Goal: Find specific page/section

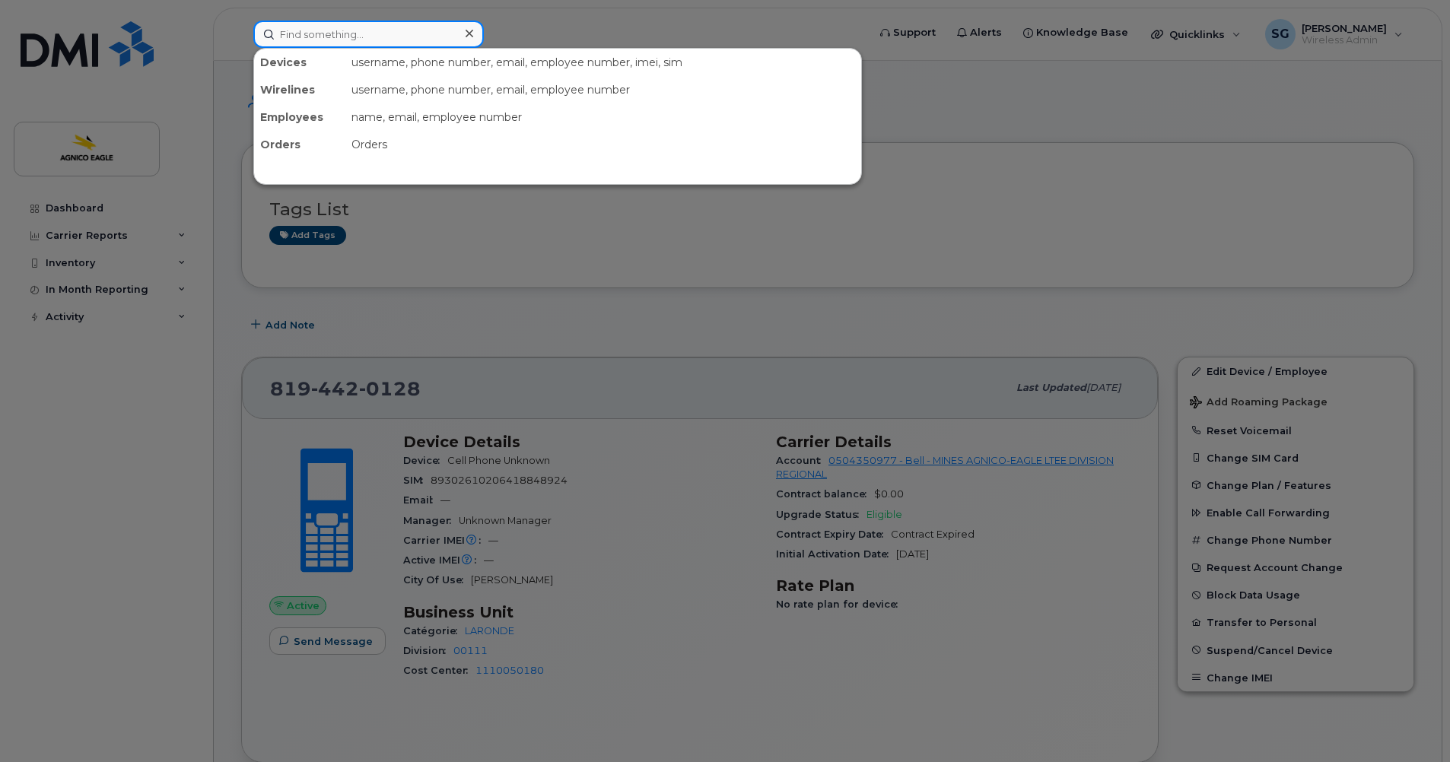
click at [383, 37] on input at bounding box center [368, 34] width 231 height 27
paste input "Sylvie Malenfant"
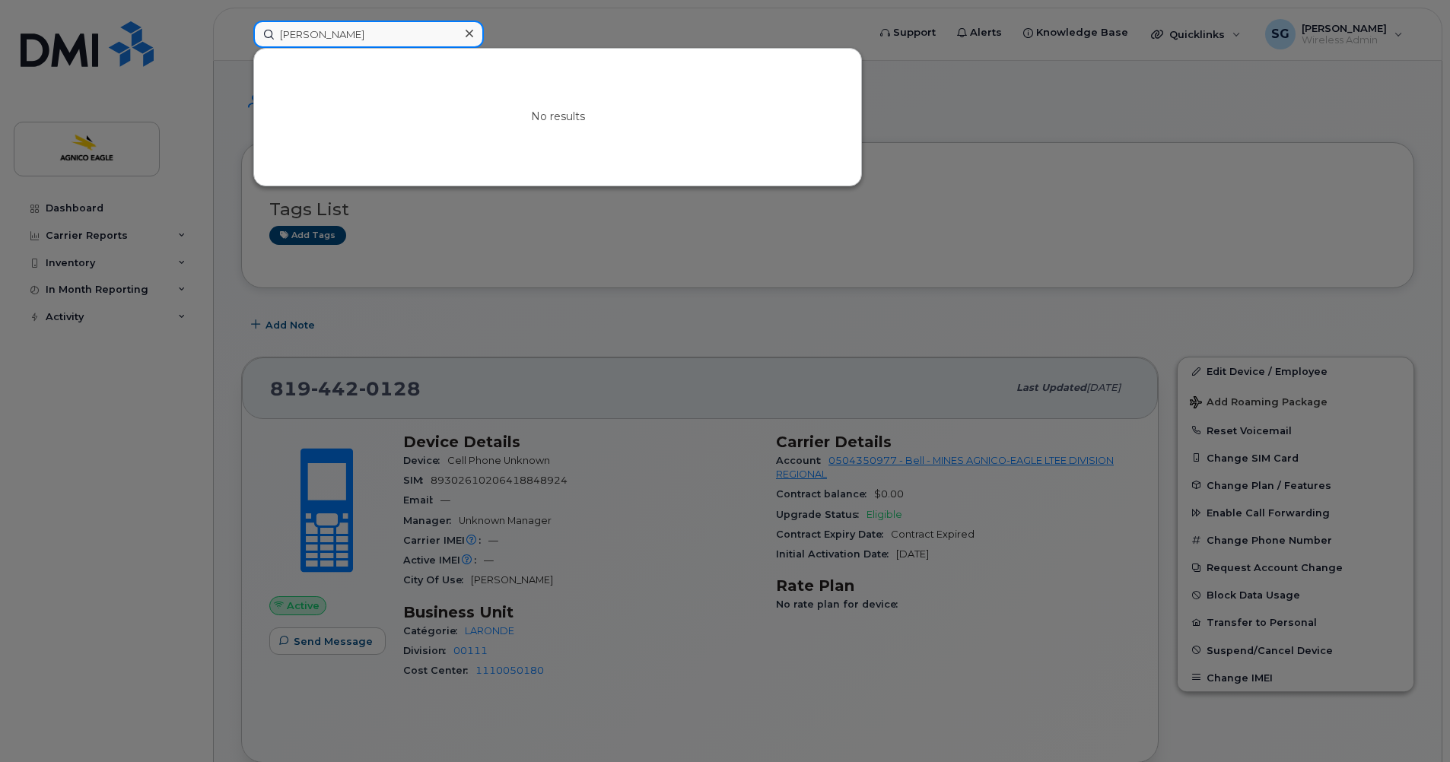
type input "Sylvie Malenfant"
click at [473, 31] on icon at bounding box center [470, 34] width 8 height 8
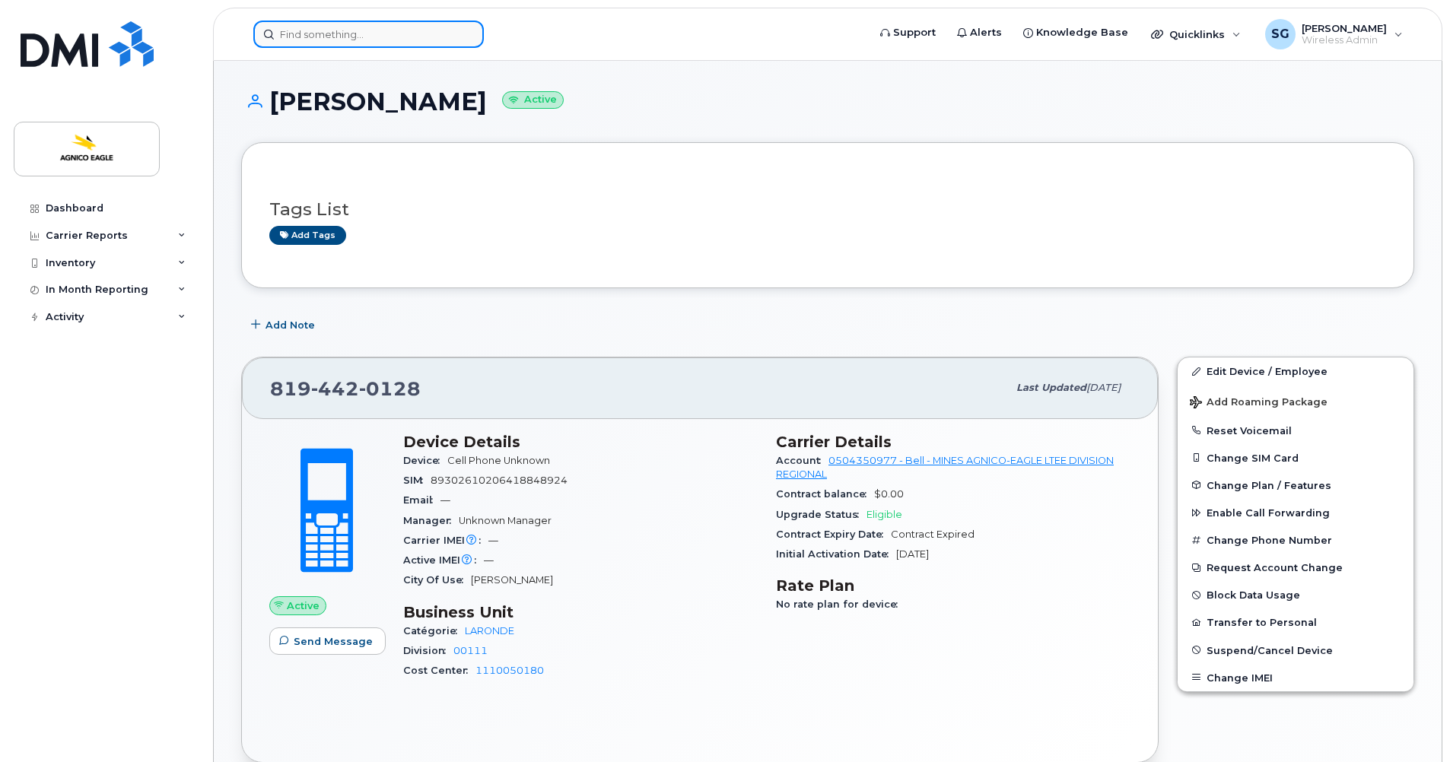
click at [345, 40] on input at bounding box center [368, 34] width 231 height 27
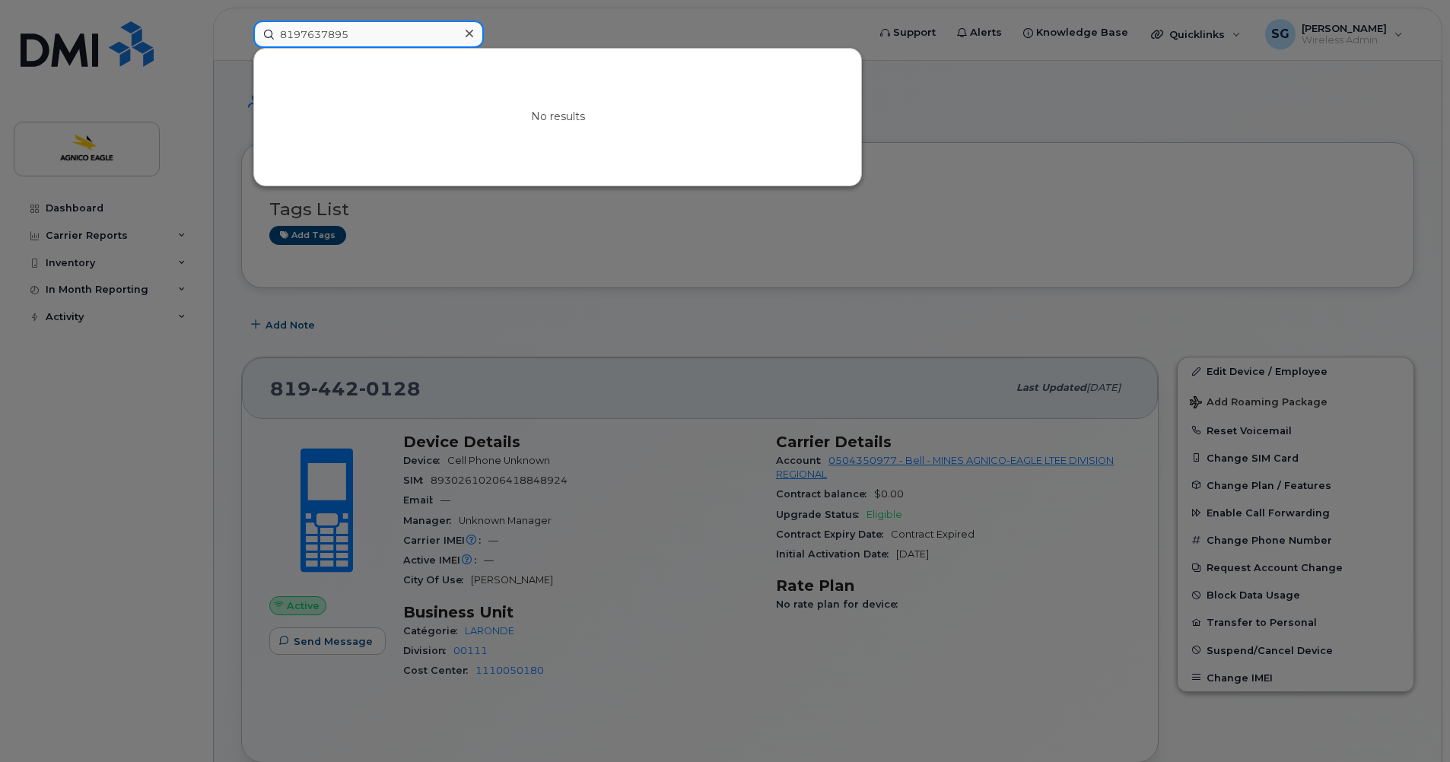
type input "8197637895"
click at [467, 33] on icon at bounding box center [470, 33] width 8 height 12
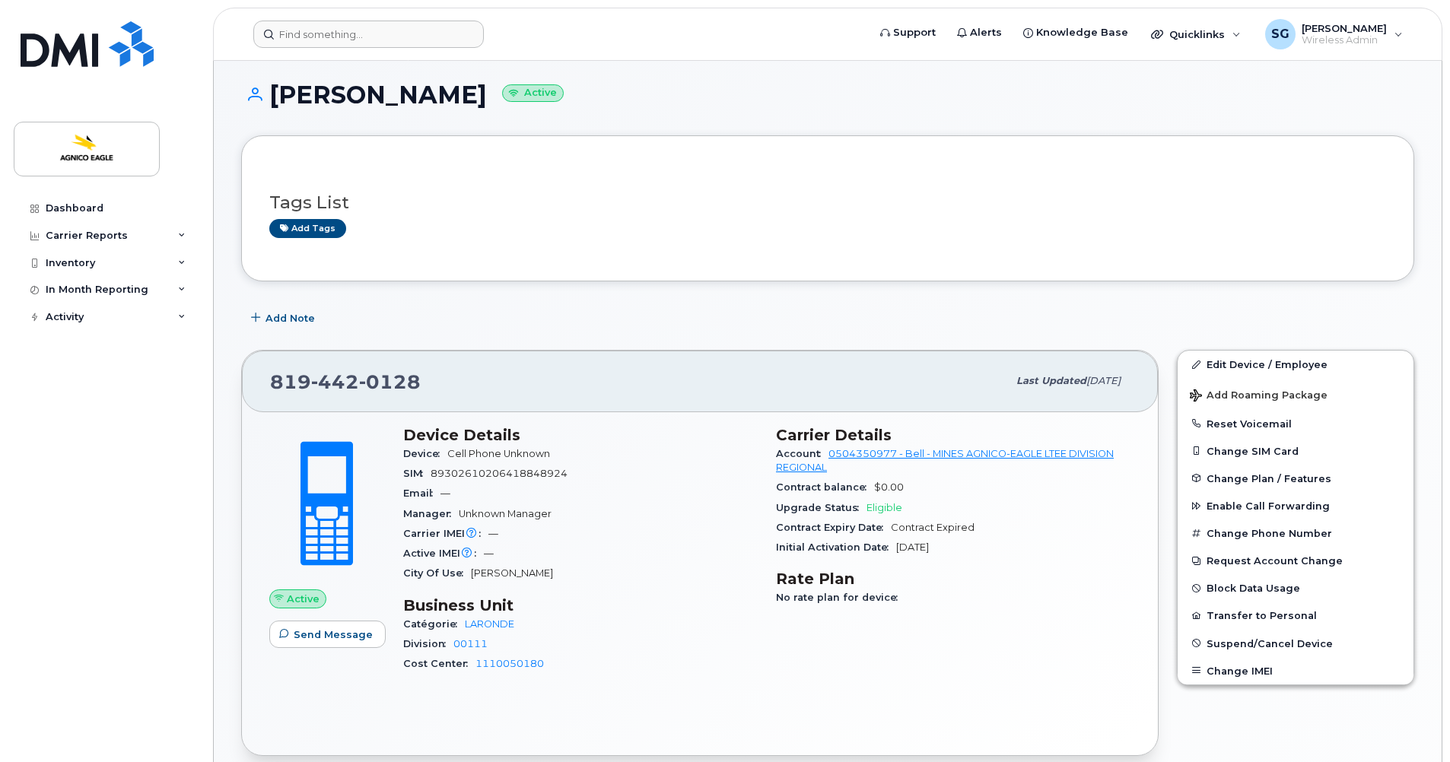
scroll to position [8, 0]
click at [373, 33] on input at bounding box center [368, 34] width 231 height 27
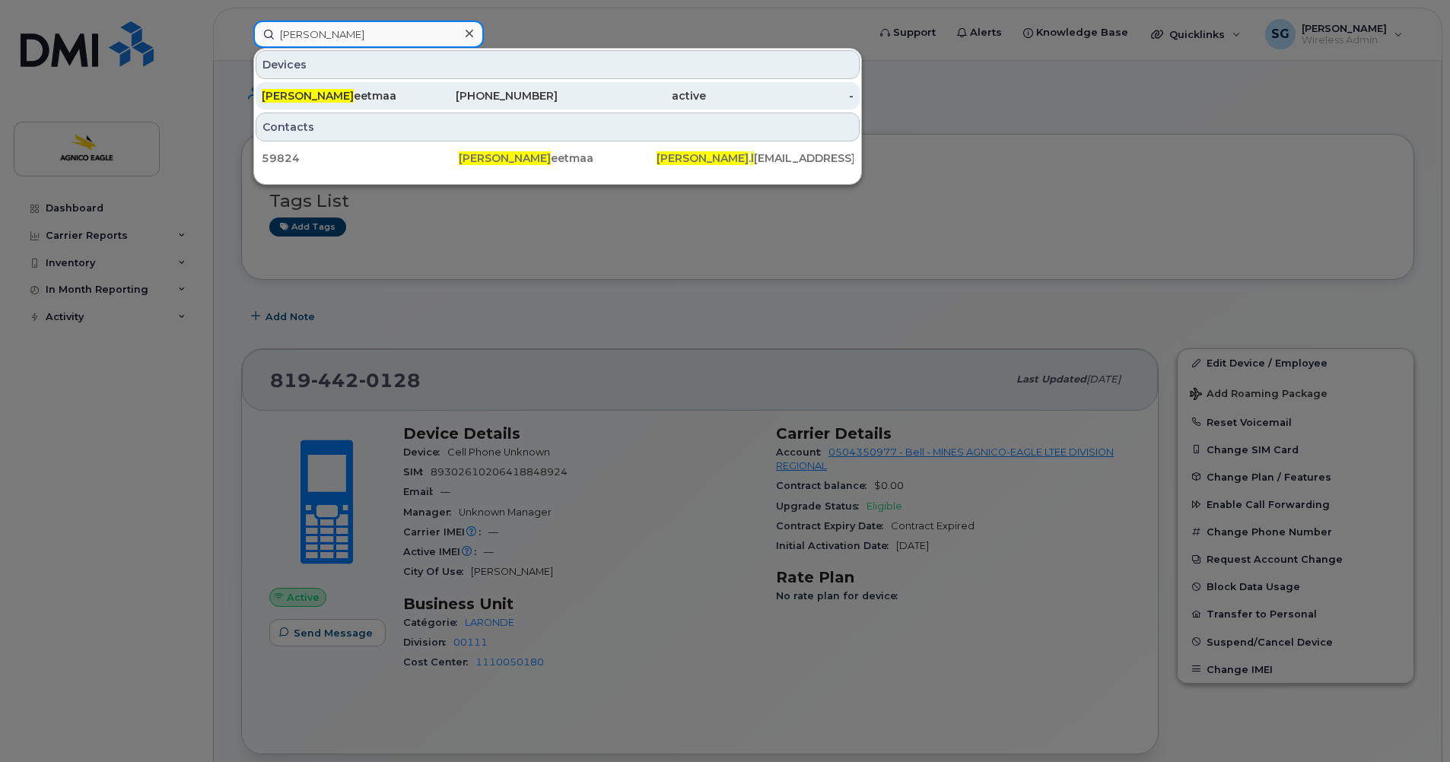
type input "karl l"
click at [519, 100] on div "514-557-2241" at bounding box center [484, 95] width 148 height 15
